Goal: Navigation & Orientation: Find specific page/section

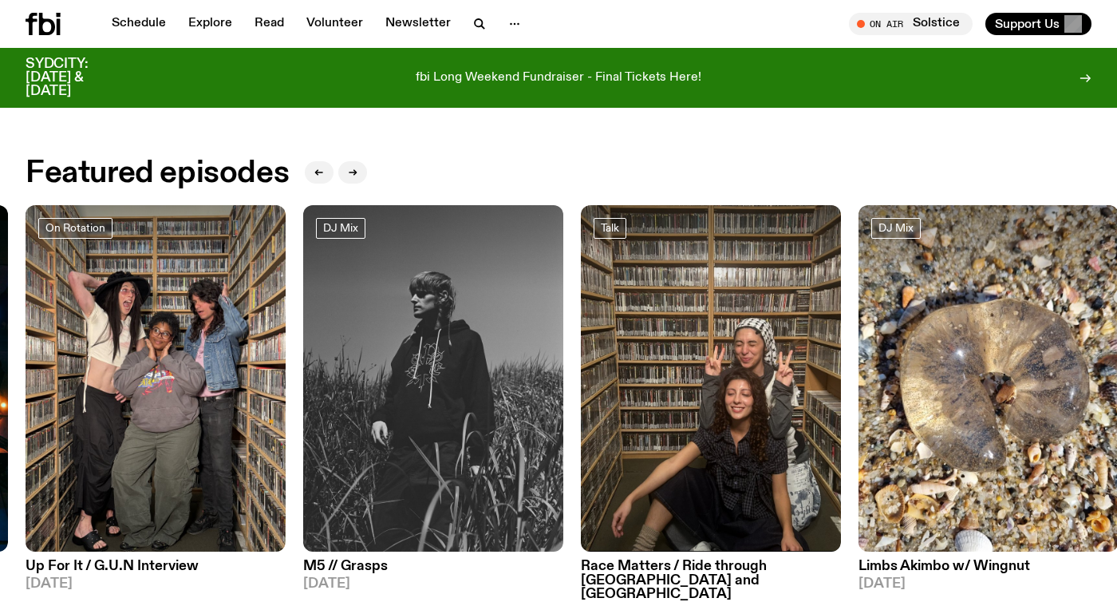
scroll to position [679, 0]
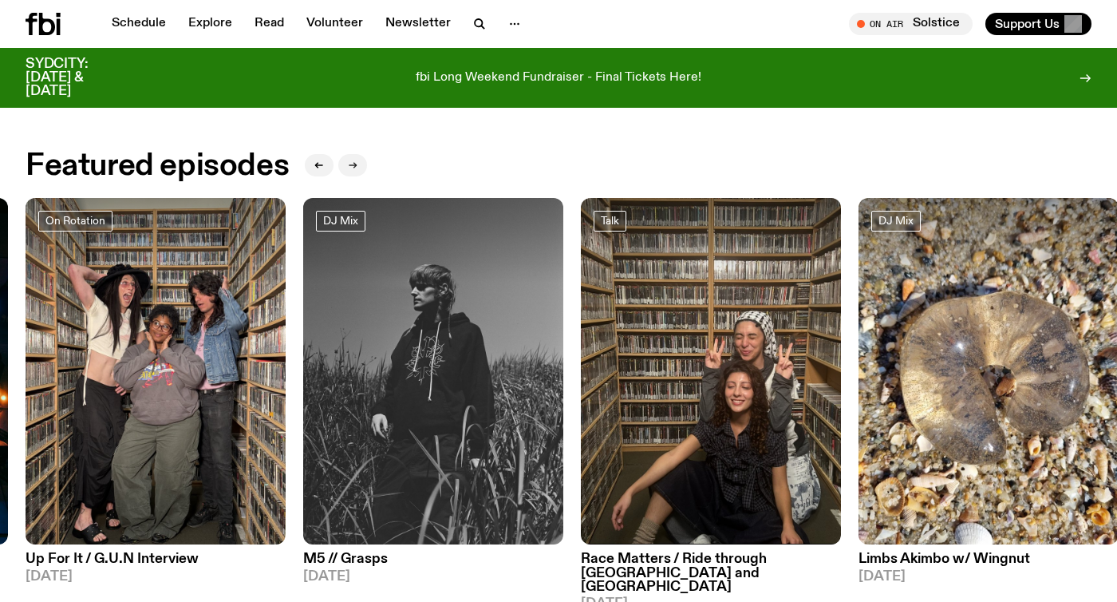
click at [351, 156] on button "button" at bounding box center [352, 165] width 29 height 22
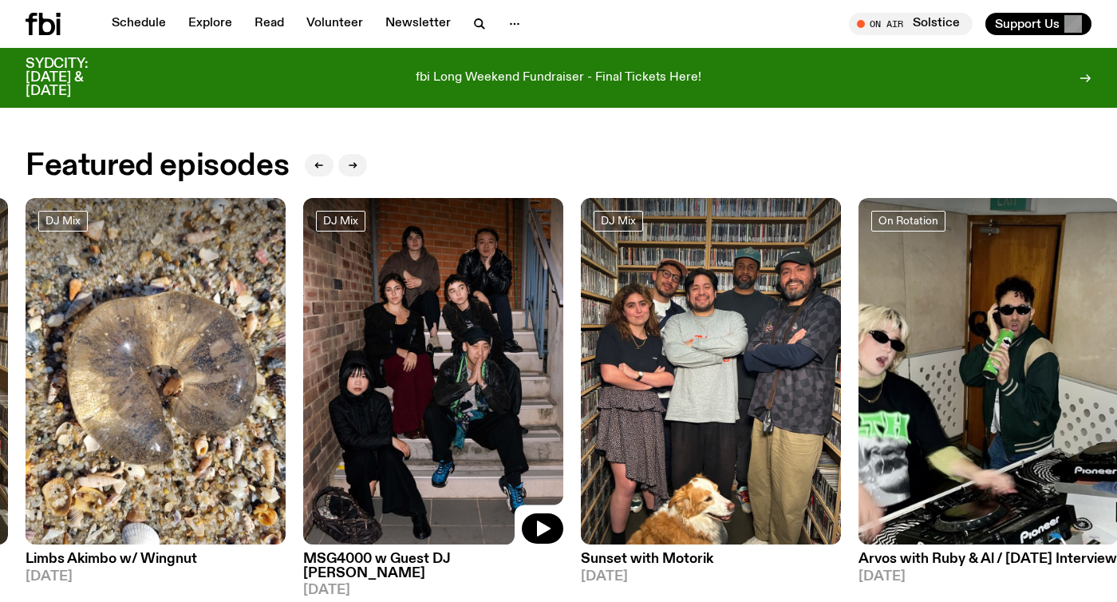
click at [349, 441] on img at bounding box center [433, 371] width 260 height 347
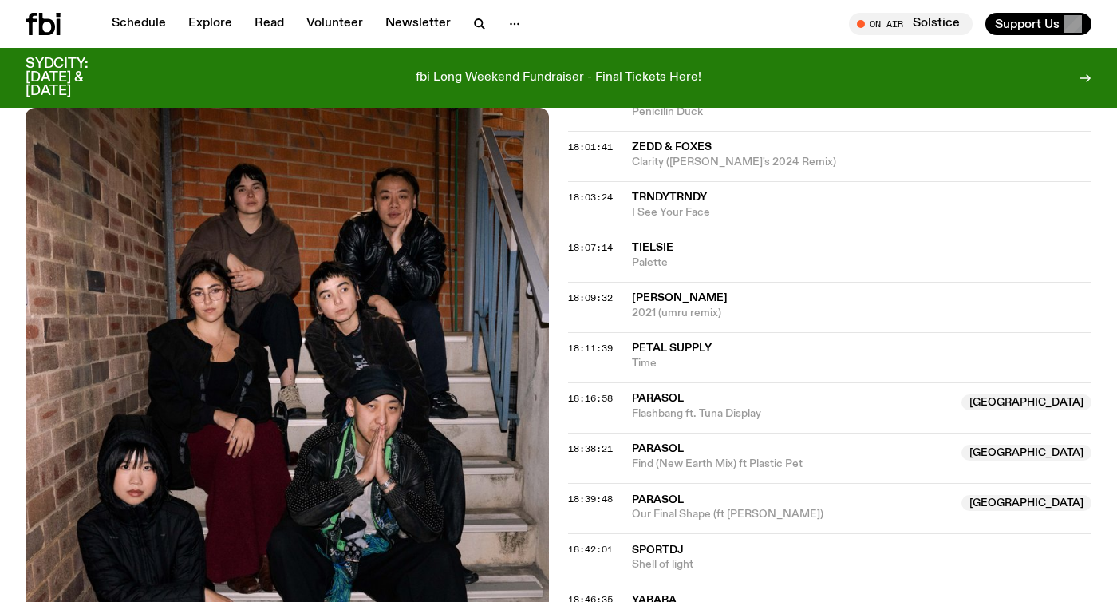
scroll to position [1051, 0]
click at [192, 23] on link "Explore" at bounding box center [210, 24] width 63 height 22
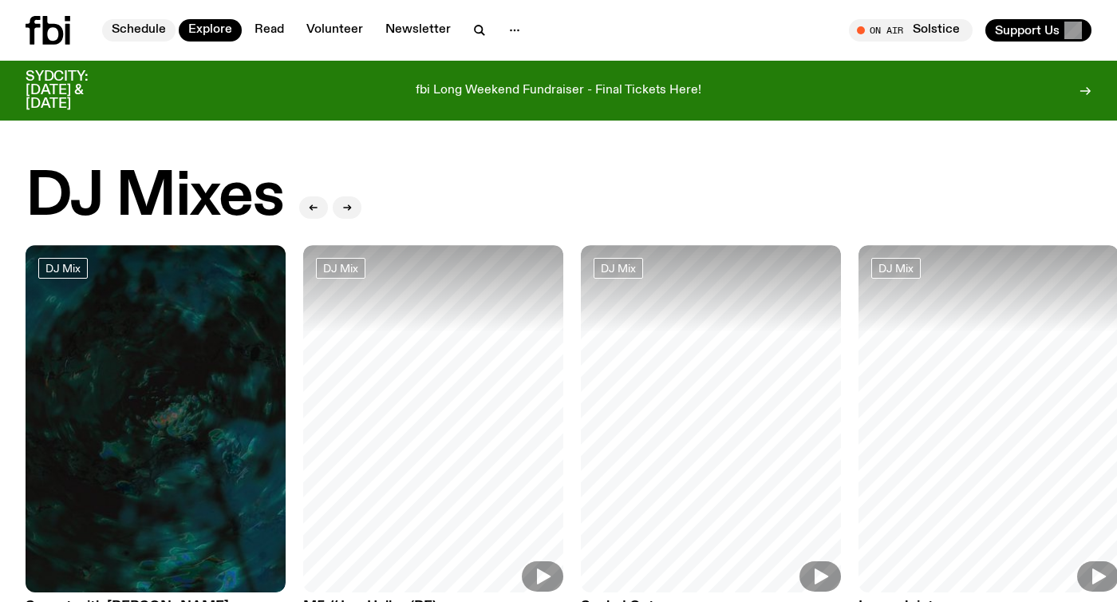
click at [138, 23] on link "Schedule" at bounding box center [138, 30] width 73 height 22
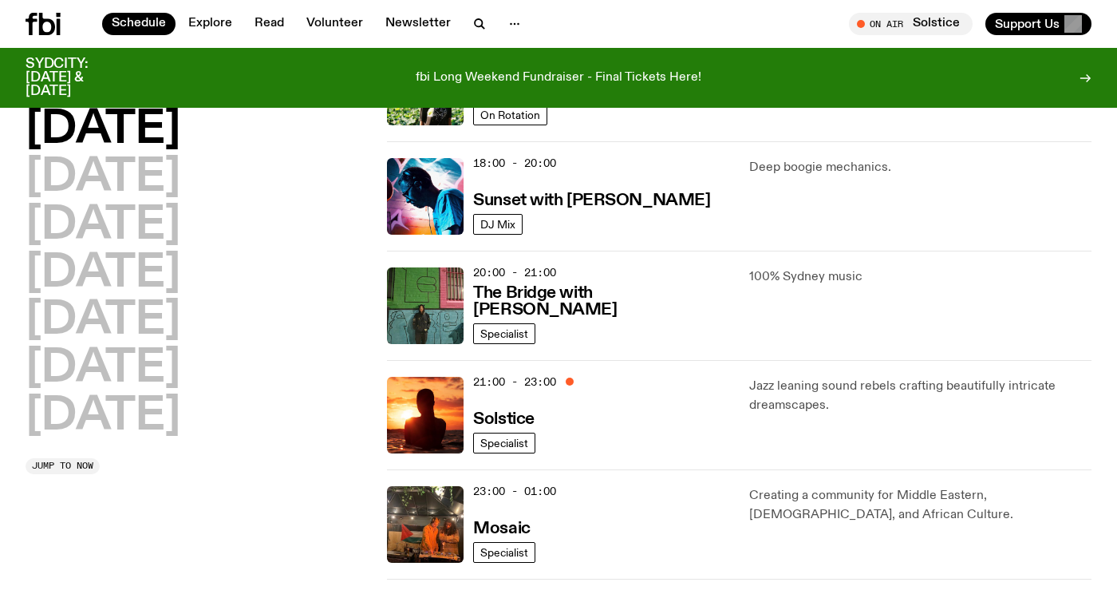
scroll to position [614, 0]
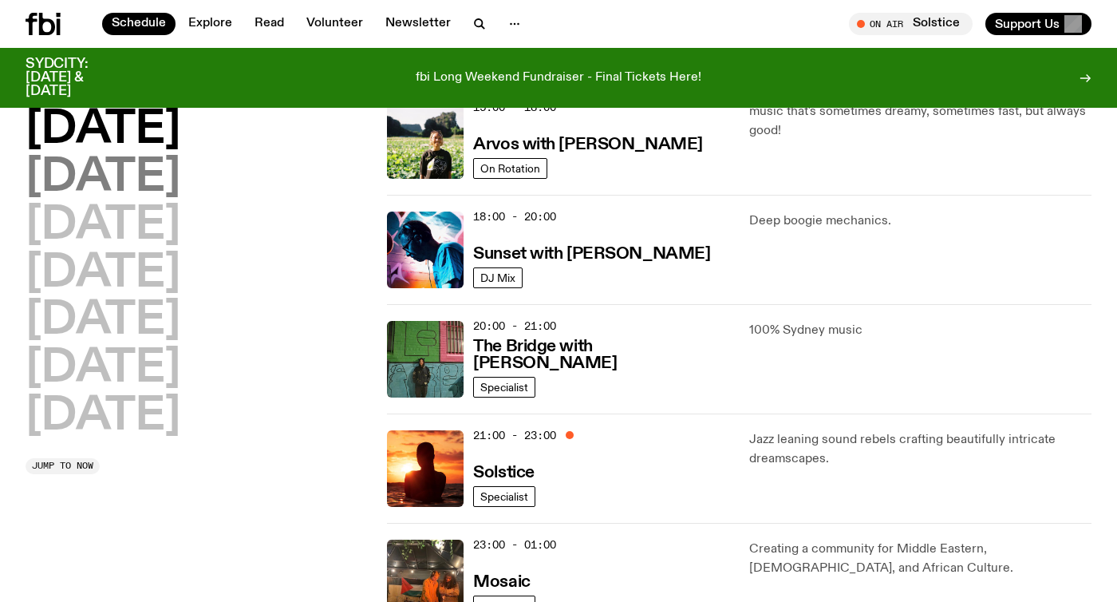
click at [71, 173] on h2 "[DATE]" at bounding box center [103, 178] width 155 height 45
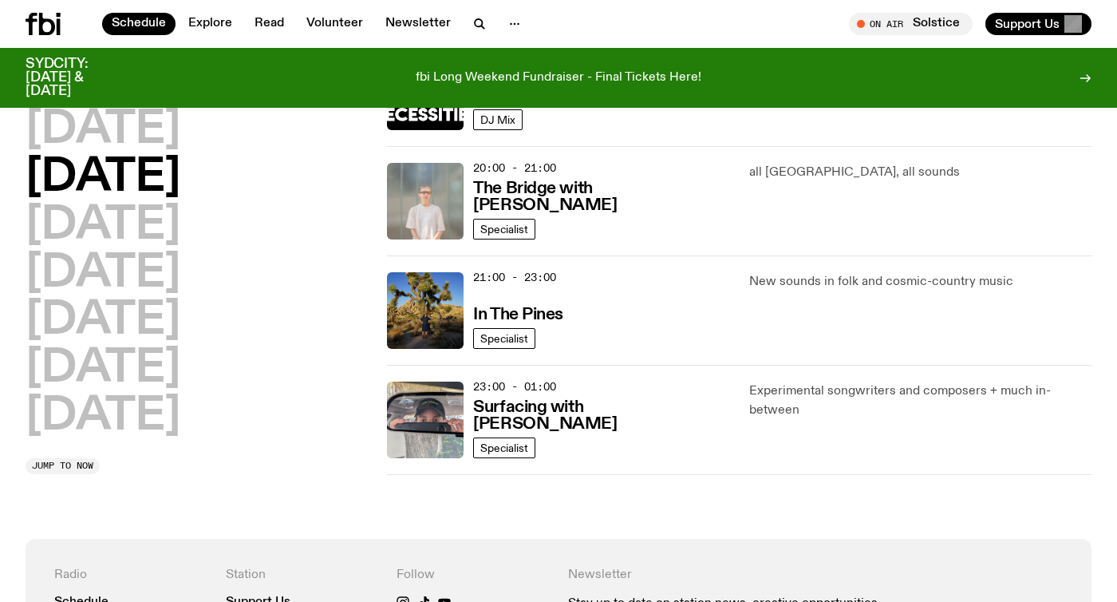
scroll to position [757, 0]
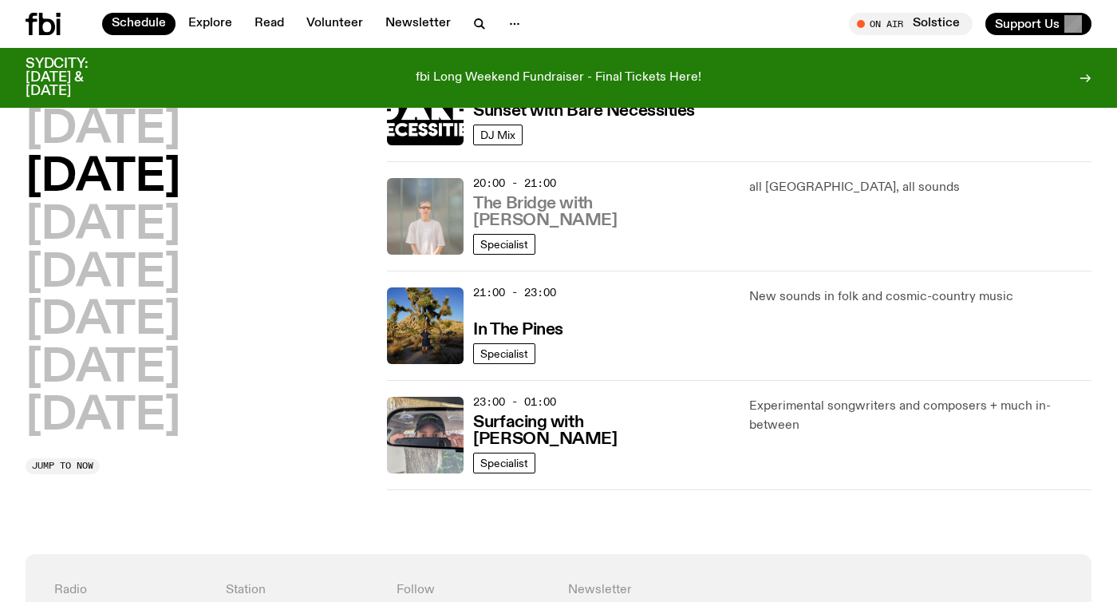
click at [577, 203] on h3 "The Bridge with [PERSON_NAME]" at bounding box center [601, 213] width 256 height 34
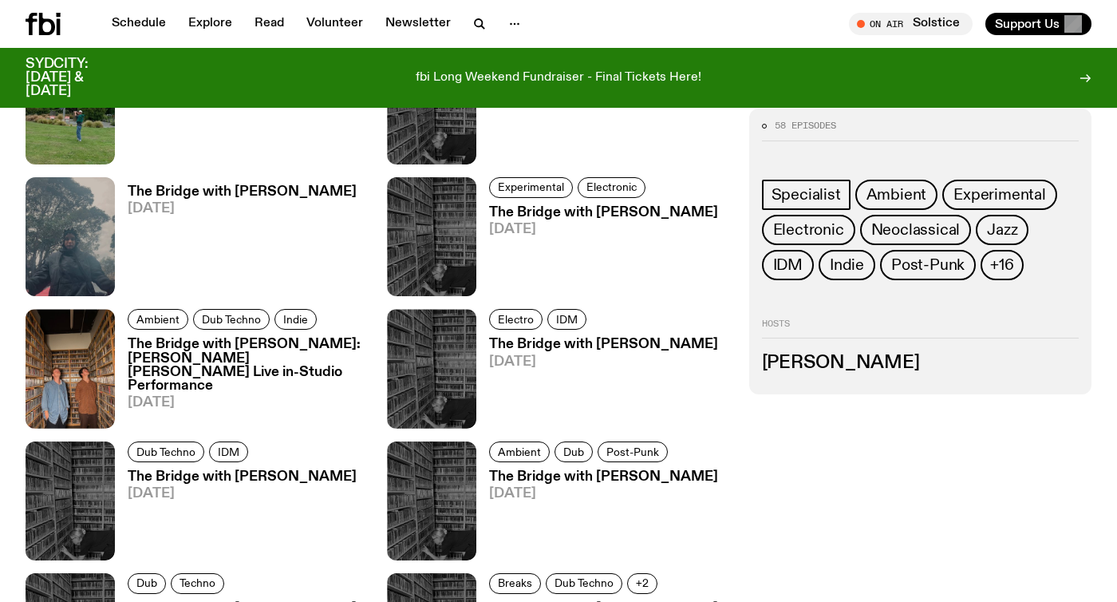
scroll to position [2121, 0]
